Goal: Task Accomplishment & Management: Manage account settings

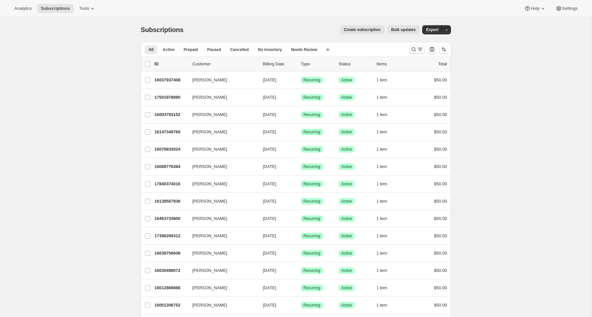
click at [410, 52] on button "Search and filter results" at bounding box center [417, 49] width 16 height 9
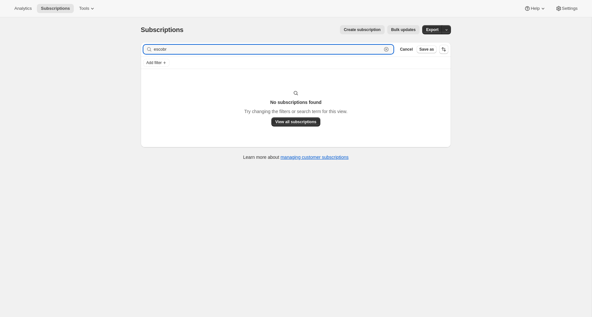
type input "escob"
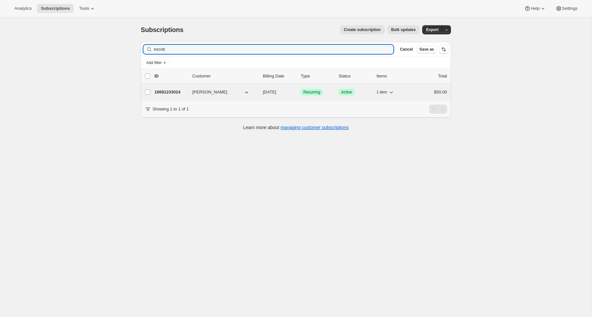
click at [164, 92] on p "16691233024" at bounding box center [171, 92] width 33 height 7
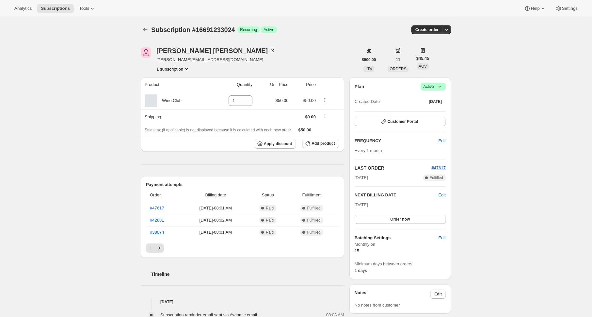
click at [443, 89] on span "Success Active |" at bounding box center [433, 87] width 25 height 8
click at [436, 108] on span "Cancel subscription" at bounding box center [431, 110] width 37 height 5
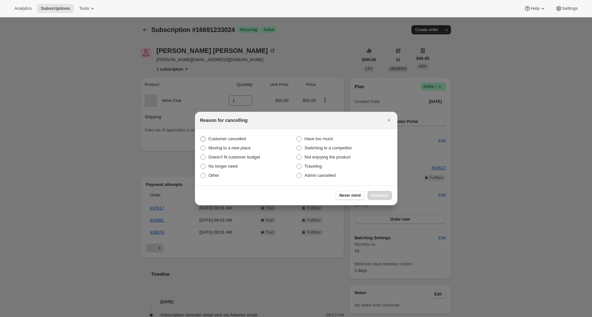
click at [228, 140] on span "Customer cancelled" at bounding box center [228, 138] width 38 height 5
click at [201, 137] on input "Customer cancelled" at bounding box center [201, 136] width 0 height 0
radio input "true"
click at [382, 193] on button "Continue" at bounding box center [380, 195] width 25 height 9
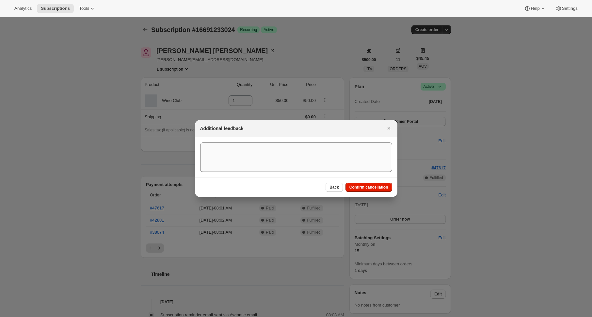
click at [390, 189] on button "Confirm cancellation" at bounding box center [369, 187] width 47 height 9
